Goal: Use online tool/utility: Utilize a website feature to perform a specific function

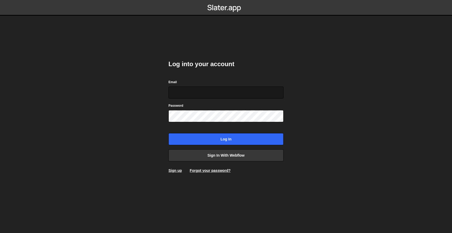
click at [218, 92] on input "Email" at bounding box center [225, 93] width 115 height 12
type input "cbuhk@urbanecologycenter.org"
click at [168, 133] on input "Log in" at bounding box center [225, 139] width 115 height 12
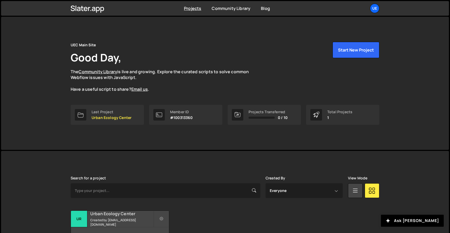
click at [124, 216] on h2 "Urban Ecology Center" at bounding box center [121, 214] width 63 height 6
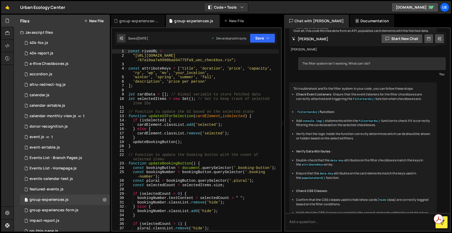
scroll to position [1521, 0]
click at [311, 96] on strong "Check Event Listeners" at bounding box center [313, 93] width 35 height 4
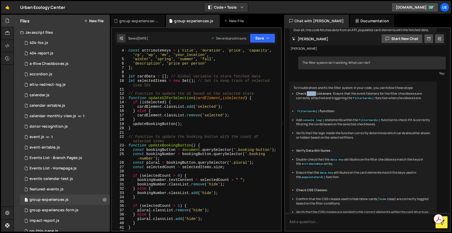
scroll to position [0, 0]
